Goal: Check status

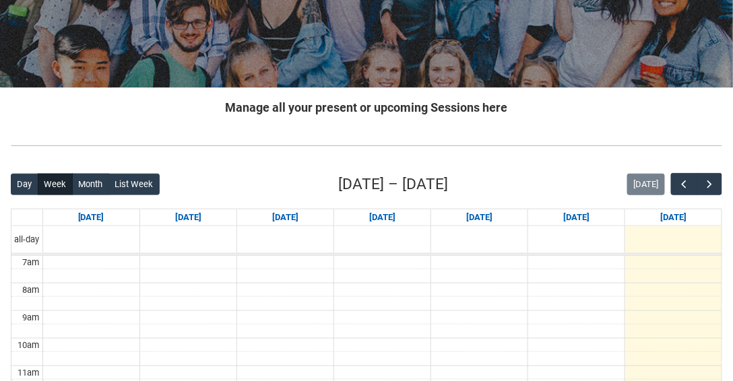
scroll to position [270, 0]
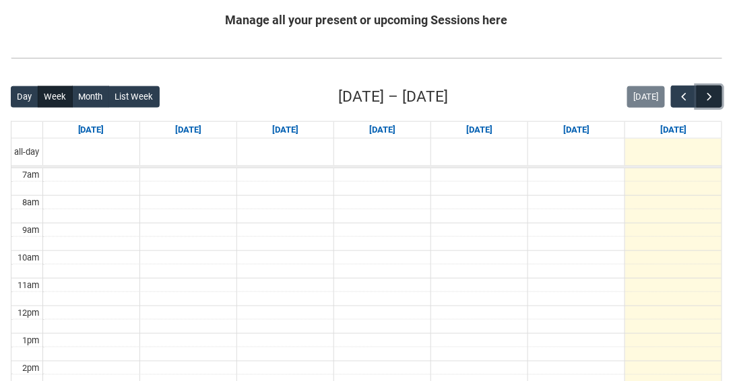
click at [366, 92] on span "button" at bounding box center [709, 96] width 13 height 13
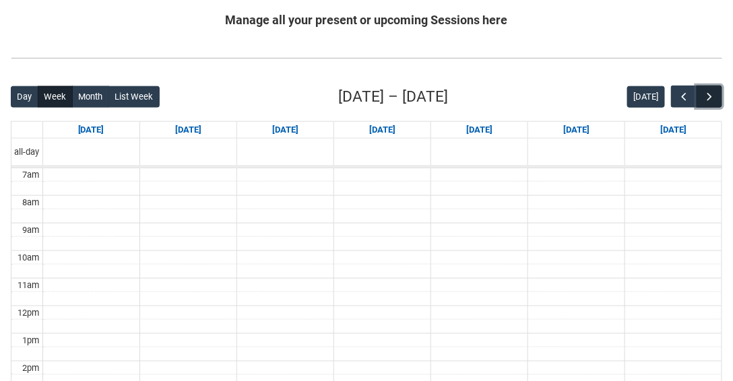
click at [366, 92] on span "button" at bounding box center [709, 96] width 13 height 13
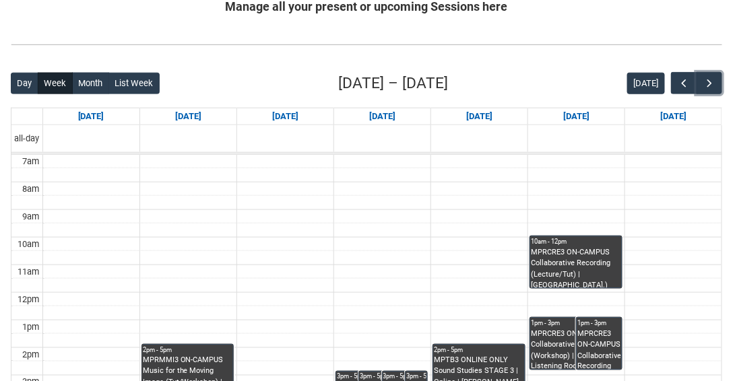
scroll to position [423, 0]
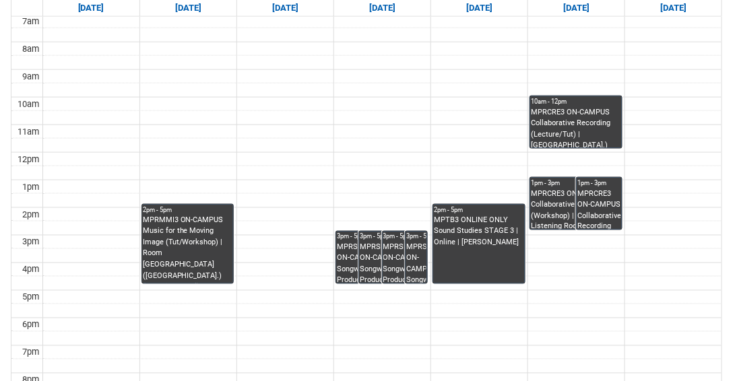
click at [366, 197] on div "MPRCRE3 ON-CAMPUS Collaborative Recording (Workshop) | Critical Listening Room …" at bounding box center [576, 209] width 90 height 41
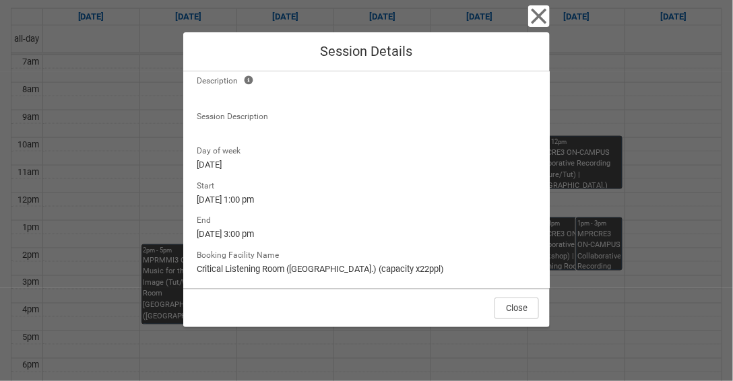
scroll to position [385, 0]
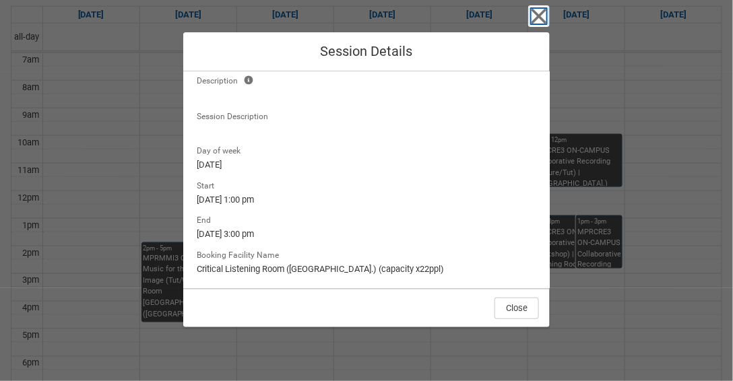
click at [366, 20] on icon "button" at bounding box center [539, 16] width 22 height 22
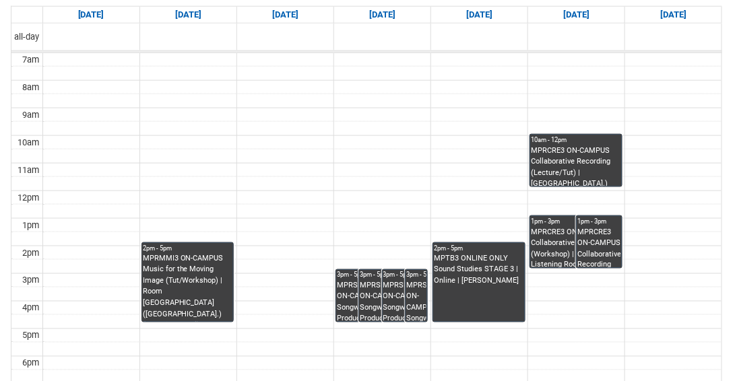
click at [209, 245] on div "MPRMMI3 ON-CAMPUS Music for the Moving Image (Tut/Workshop) | Room [GEOGRAPHIC_…" at bounding box center [188, 288] width 90 height 68
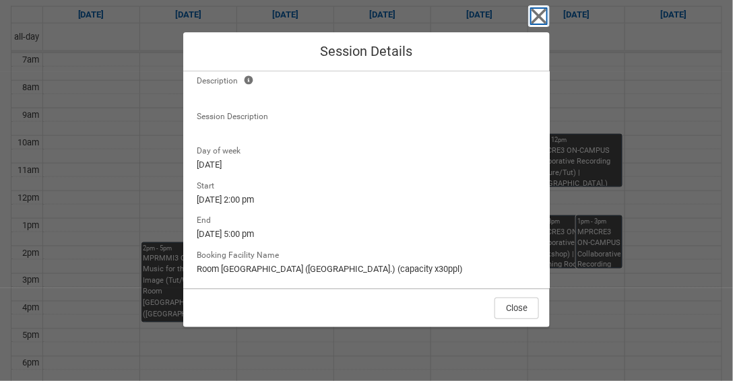
click at [366, 18] on icon "button" at bounding box center [540, 17] width 16 height 16
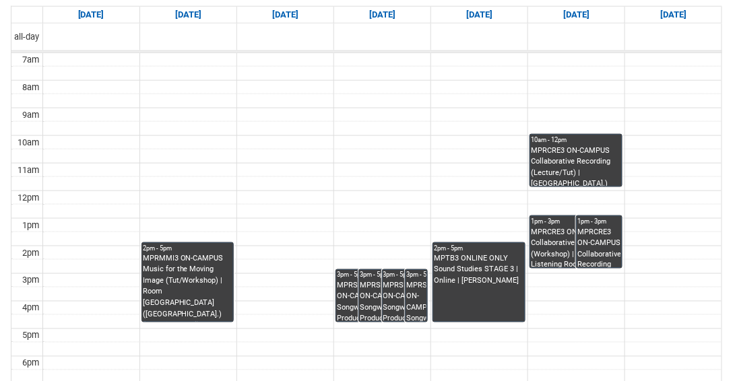
click at [348, 245] on div "MPRSPR3 ON-CAMPUS Songwriter Producer WED 3:00-5:00 | Ensemble Room 6 ([GEOGRAP…" at bounding box center [359, 301] width 44 height 41
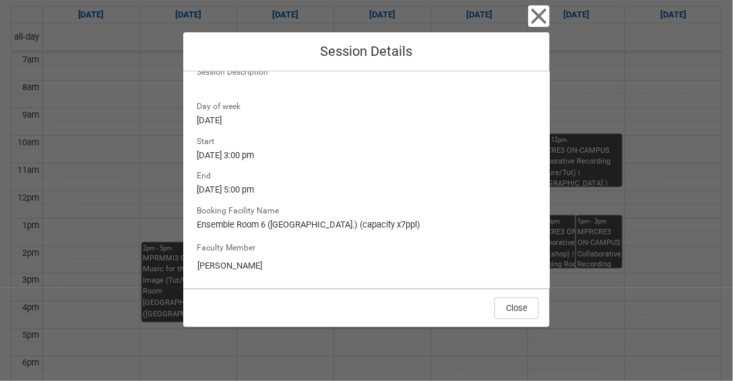
scroll to position [162, 0]
click at [366, 19] on icon "button" at bounding box center [540, 17] width 16 height 16
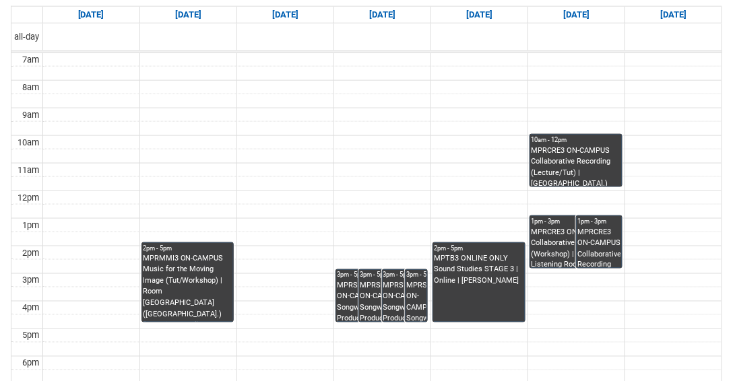
click at [197, 245] on div "MPRMMI3 ON-CAMPUS Music for the Moving Image (Tut/Workshop) | Room [GEOGRAPHIC_…" at bounding box center [188, 288] width 90 height 68
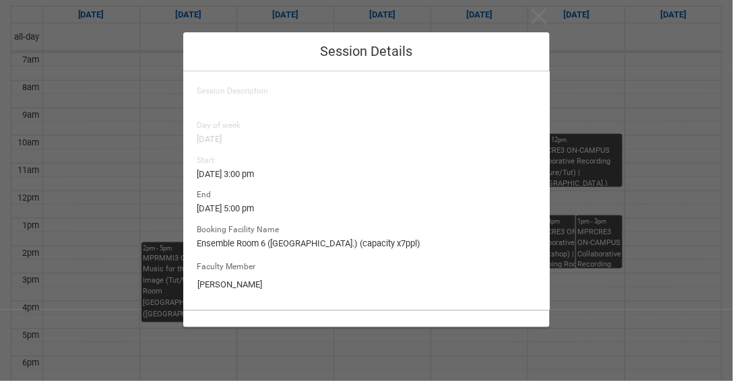
type input "[PERSON_NAME]"
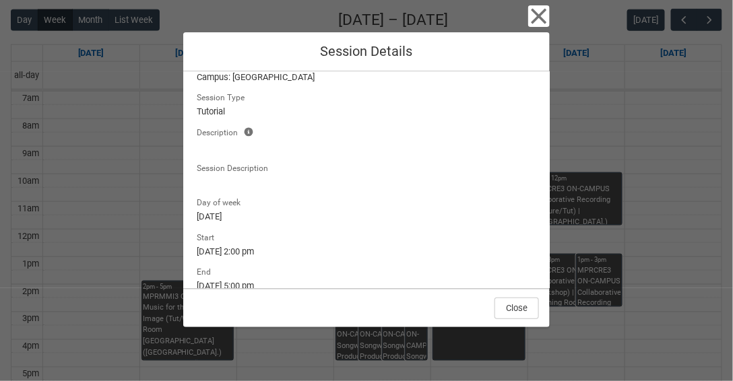
scroll to position [0, 0]
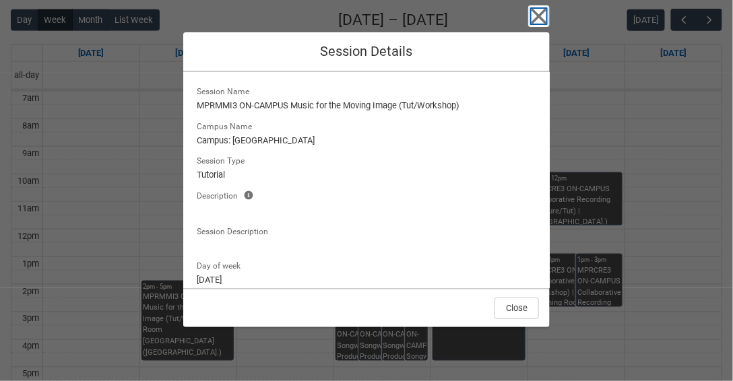
click at [366, 17] on icon "button" at bounding box center [540, 17] width 16 height 16
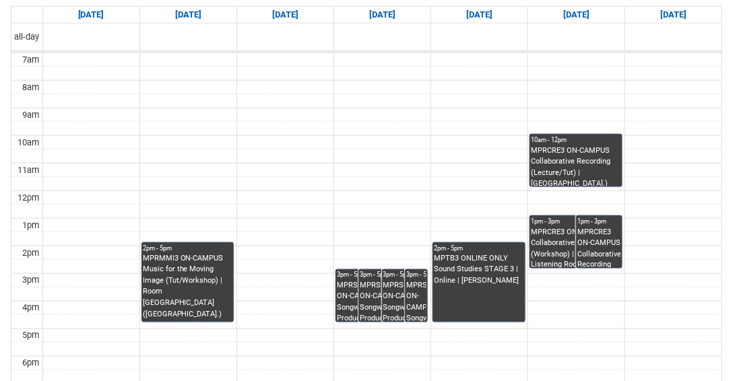
scroll to position [346, 0]
